Goal: Task Accomplishment & Management: Manage account settings

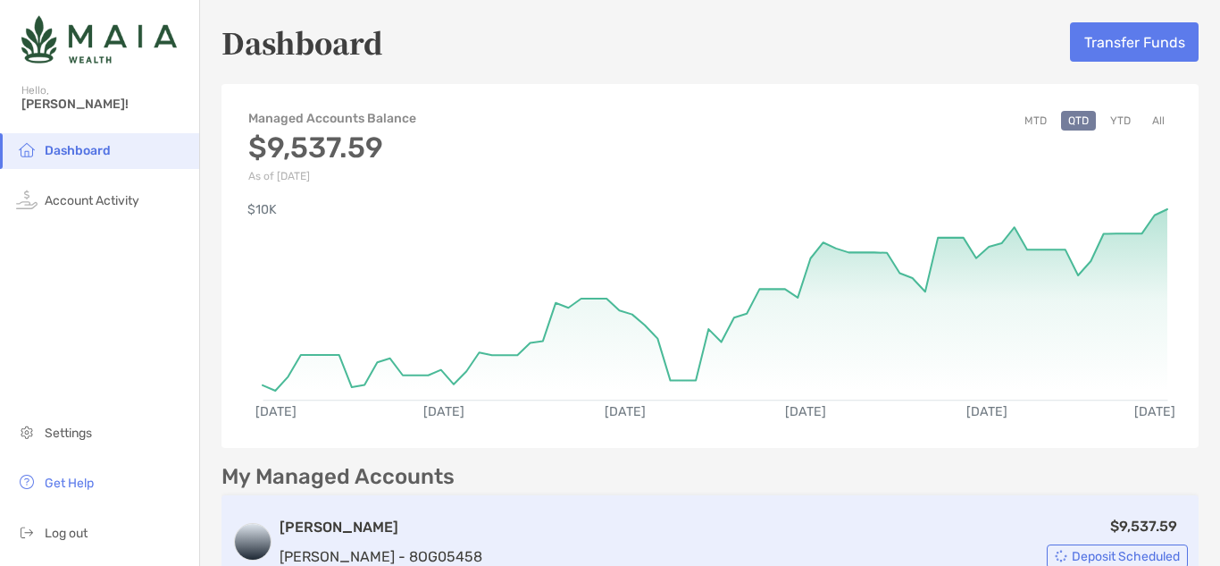
click at [1072, 557] on span "Deposit Scheduled" at bounding box center [1126, 556] width 108 height 10
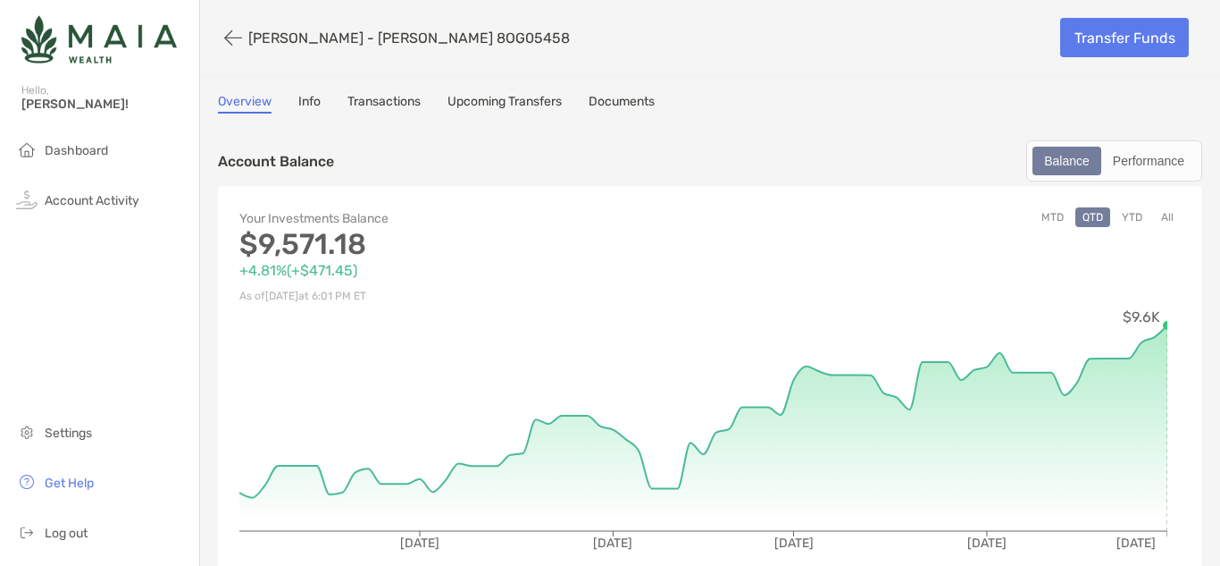
click at [507, 105] on link "Upcoming Transfers" at bounding box center [505, 104] width 114 height 20
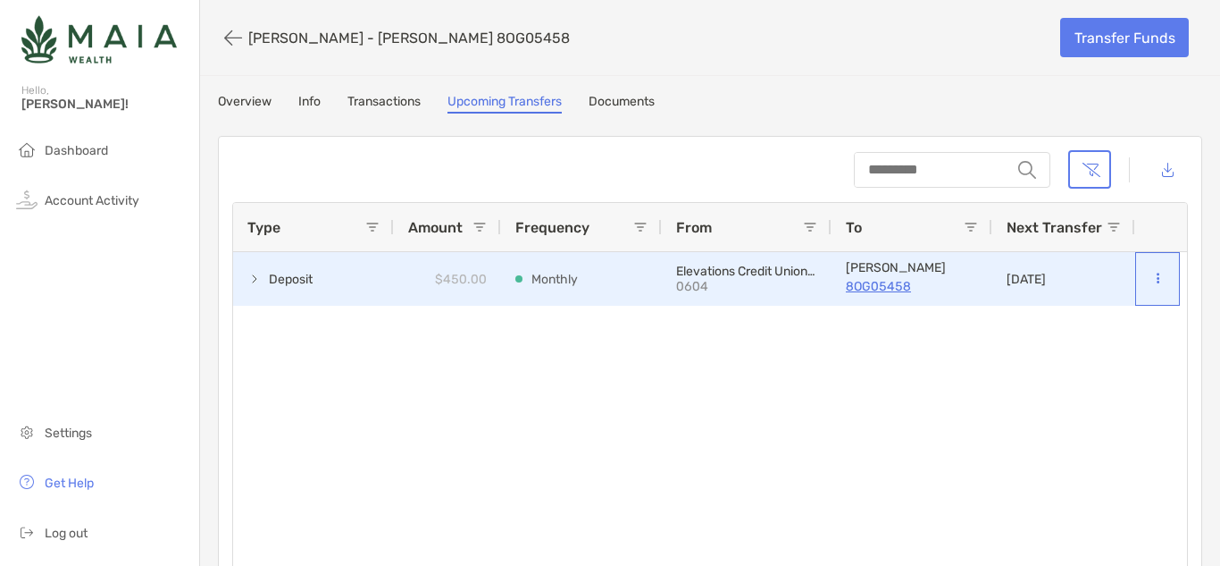
click at [1157, 278] on icon at bounding box center [1158, 278] width 3 height 12
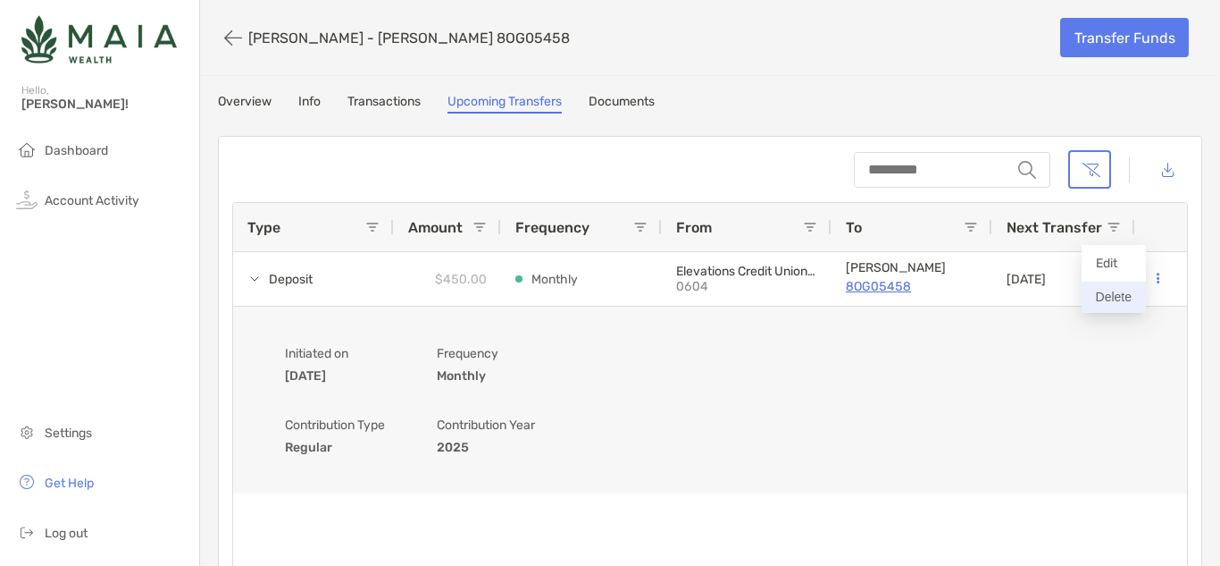
click at [1103, 293] on button "Delete" at bounding box center [1114, 296] width 64 height 31
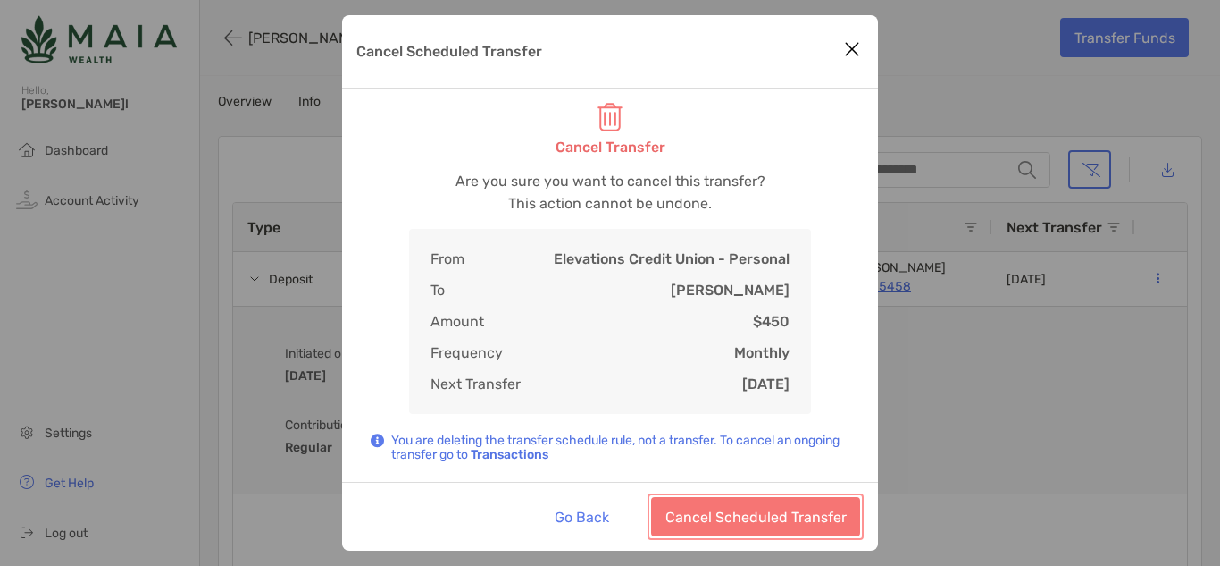
click at [661, 515] on button "Cancel Scheduled Transfer" at bounding box center [755, 516] width 209 height 39
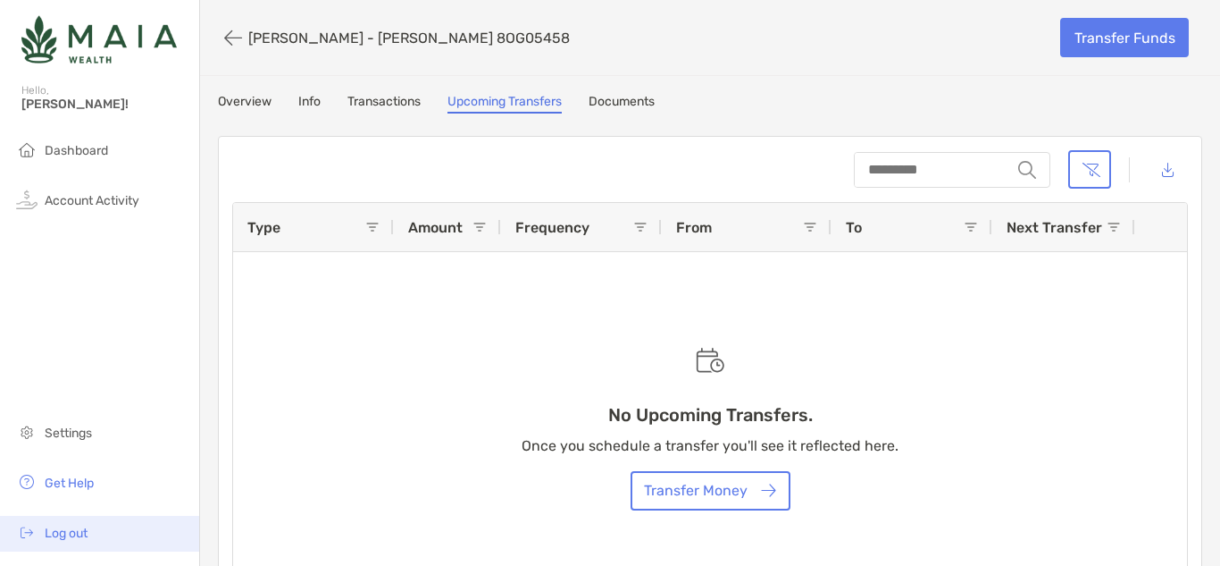
click at [73, 523] on li "Log out" at bounding box center [99, 533] width 199 height 36
click at [70, 532] on span "Log out" at bounding box center [66, 532] width 43 height 15
